Goal: Find specific page/section: Find specific page/section

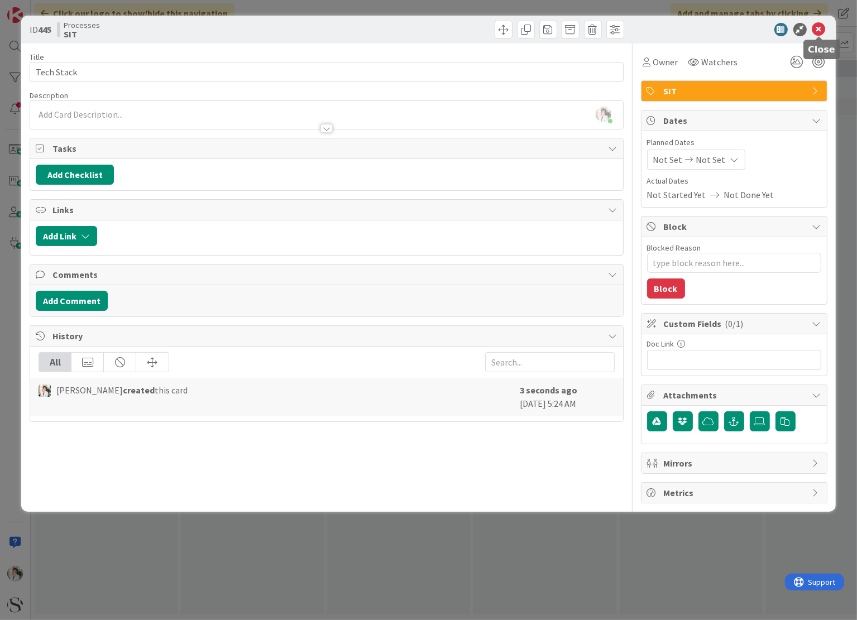
click at [819, 28] on icon at bounding box center [818, 29] width 13 height 13
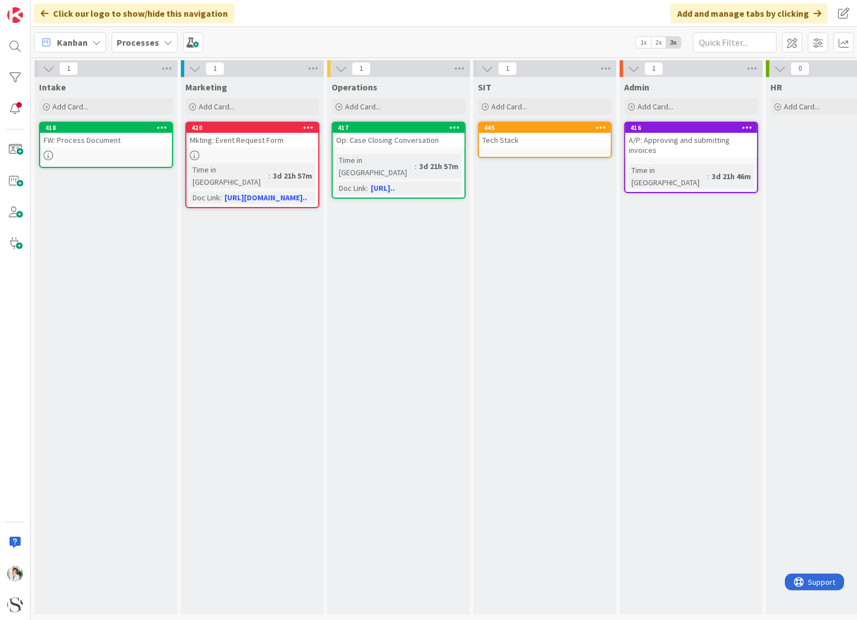
click at [506, 139] on div "Tech Stack" at bounding box center [545, 140] width 132 height 15
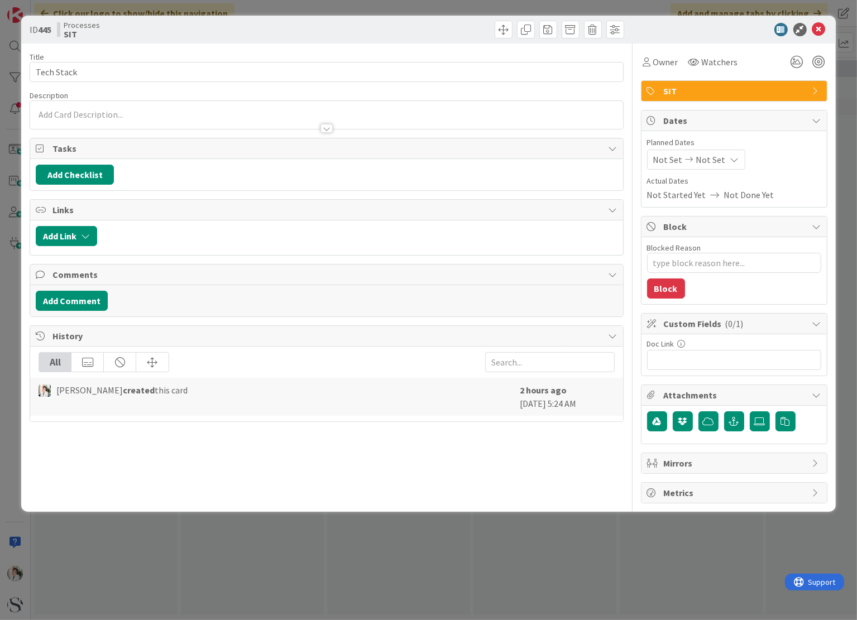
type textarea "x"
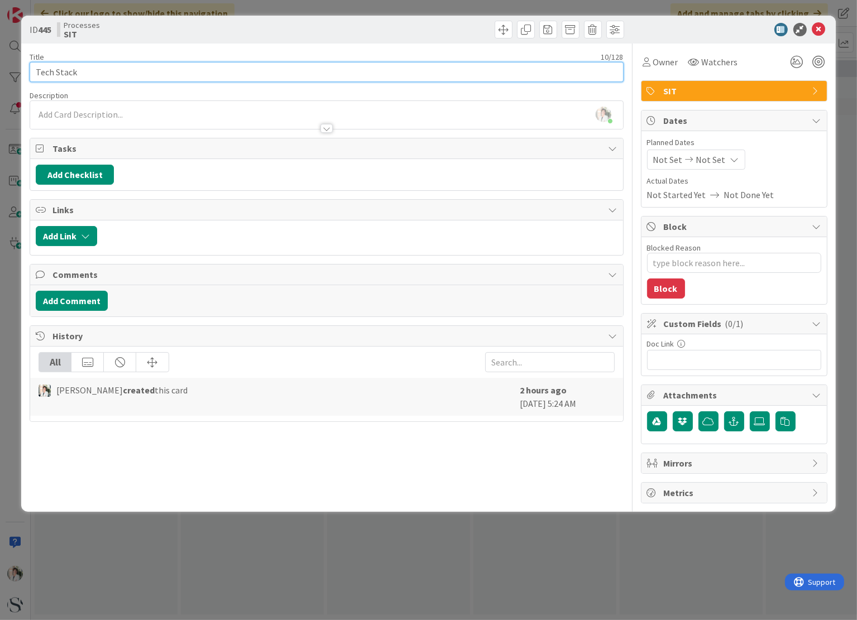
click at [35, 70] on input "Tech Stack" at bounding box center [326, 72] width 593 height 20
type input "SITTech Stack"
type textarea "x"
type input "SIT:Tech Stack"
type textarea "x"
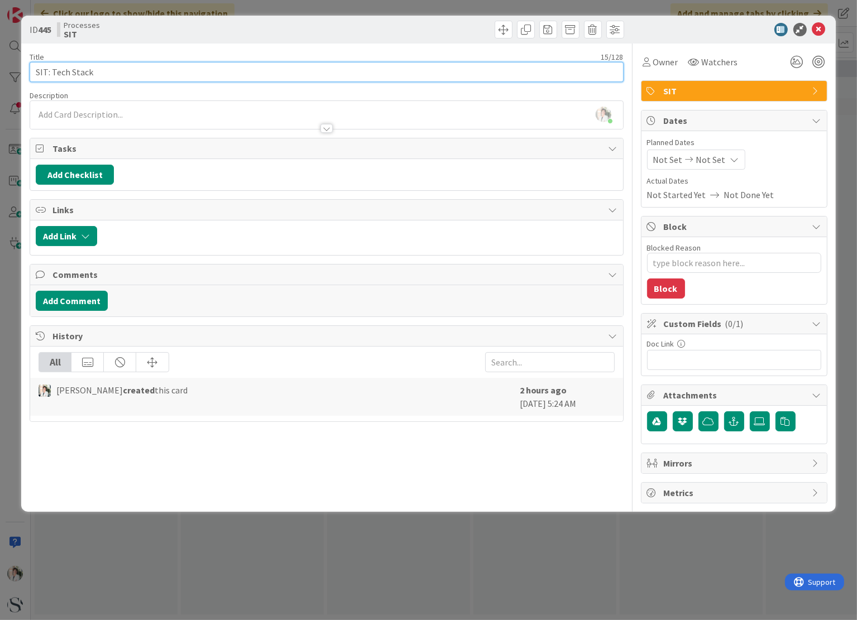
type input "SIT: Tech Stack"
type textarea "x"
type input "SIT: Tech Stack"
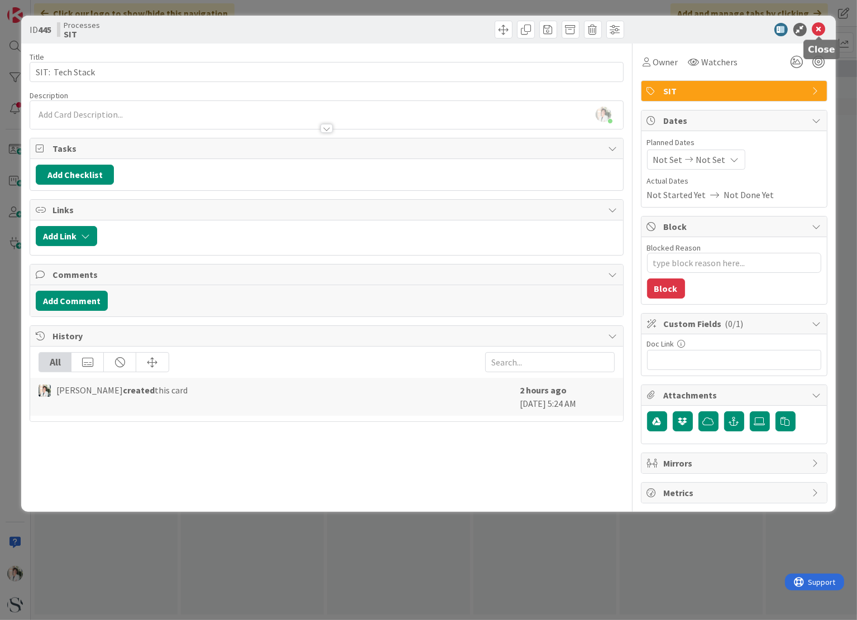
click at [819, 26] on icon at bounding box center [818, 29] width 13 height 13
